Goal: Register for event/course

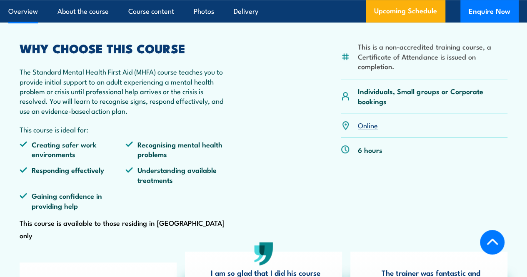
scroll to position [246, 0]
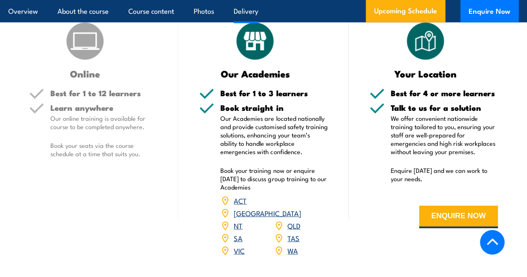
scroll to position [1056, 0]
click at [251, 50] on img at bounding box center [255, 41] width 42 height 42
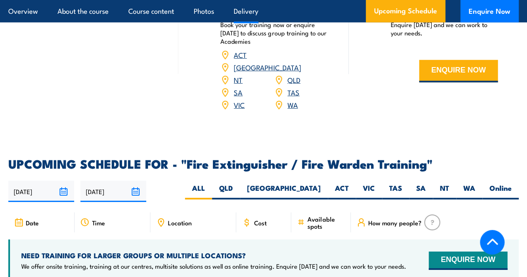
scroll to position [1202, 0]
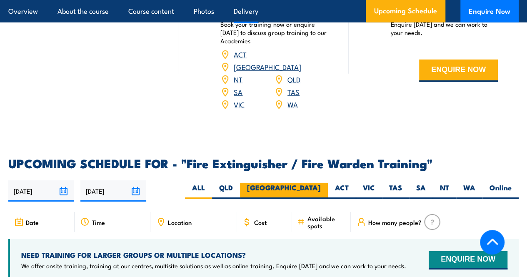
click at [310, 187] on label "[GEOGRAPHIC_DATA]" at bounding box center [284, 191] width 88 height 16
click at [321, 187] on input "[GEOGRAPHIC_DATA]" at bounding box center [323, 185] width 5 height 5
radio input "true"
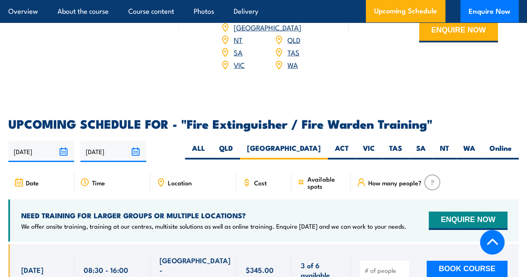
scroll to position [1240, 0]
